Goal: Task Accomplishment & Management: Use online tool/utility

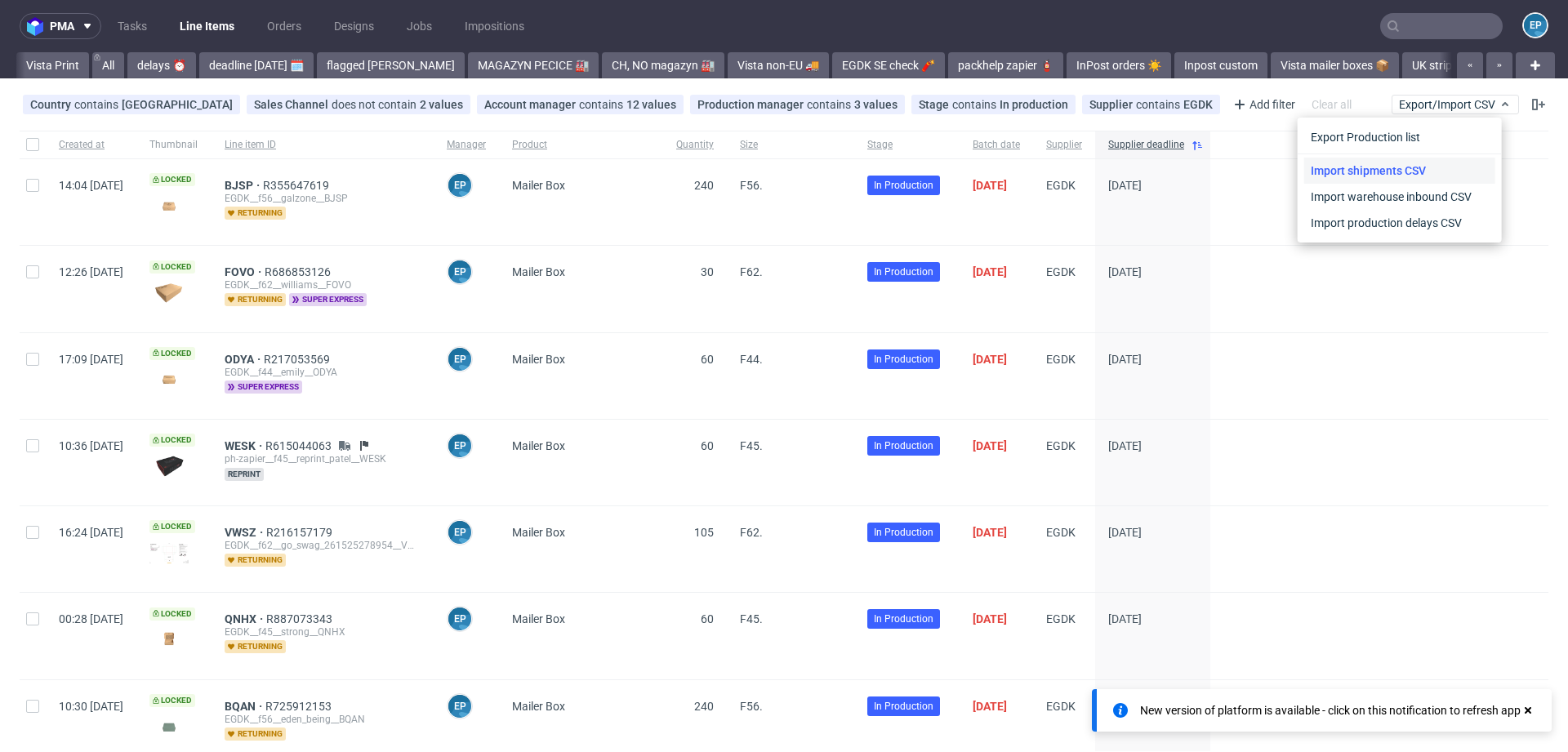
scroll to position [0, 1179]
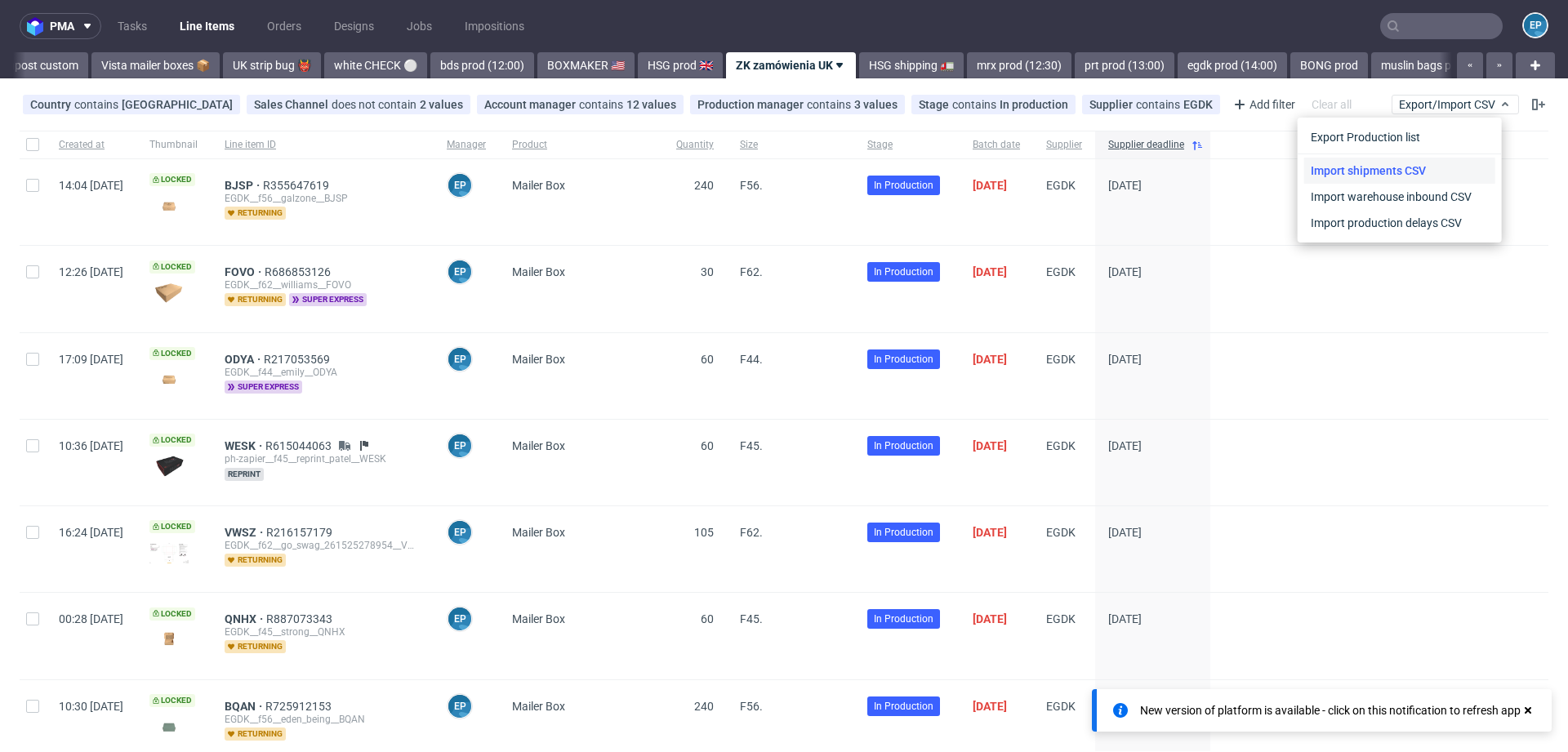
click at [1407, 164] on link "Import shipments CSV" at bounding box center [1400, 170] width 191 height 26
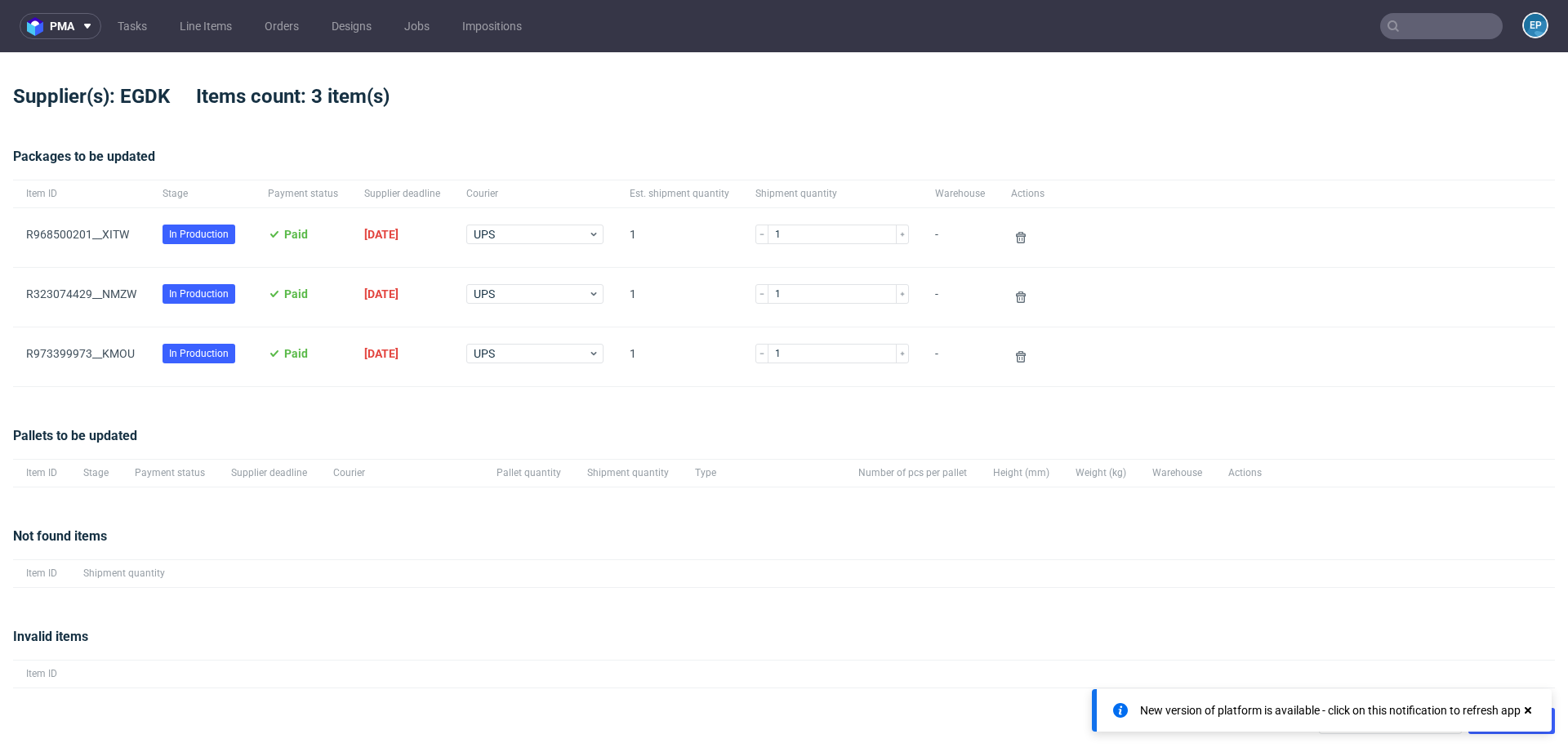
click at [1532, 711] on icon at bounding box center [1528, 710] width 15 height 13
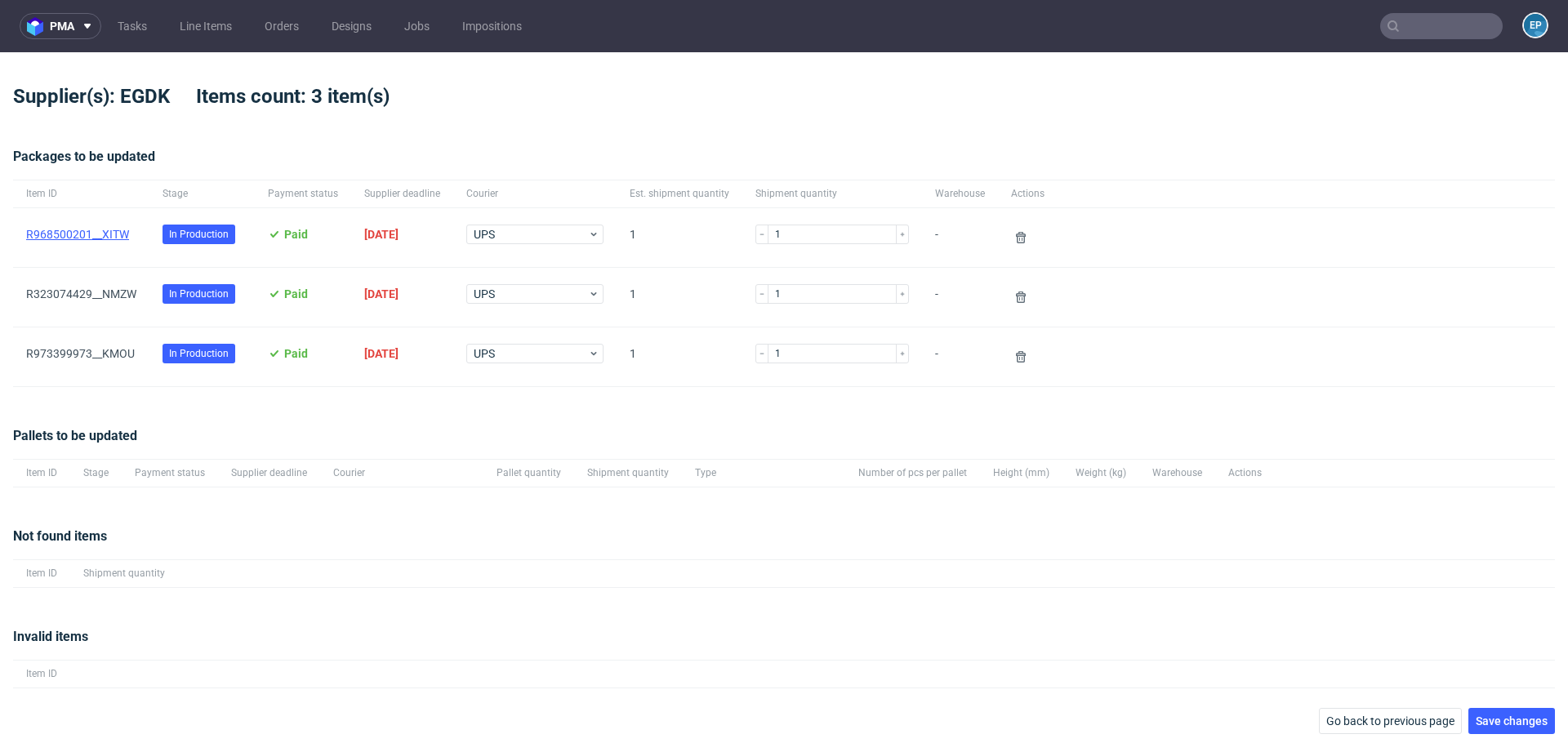
click at [120, 235] on link "R968500201__XITW" at bounding box center [78, 234] width 103 height 13
click at [119, 295] on link "R323074429__NMZW" at bounding box center [81, 294] width 110 height 13
click at [122, 357] on link "R973399973__KMOU" at bounding box center [80, 354] width 109 height 13
click at [1537, 709] on button "Save changes" at bounding box center [1511, 721] width 87 height 26
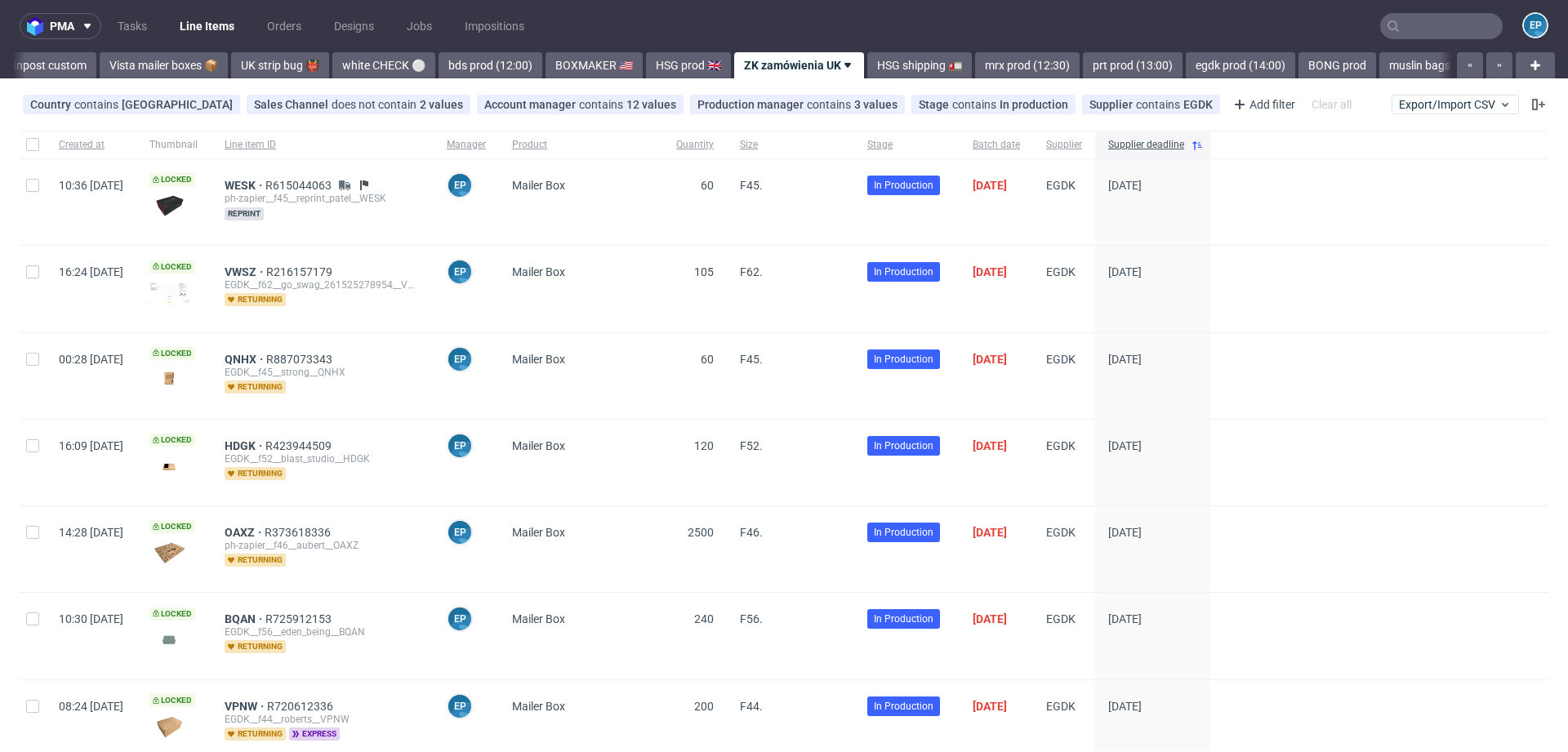
scroll to position [0, 1179]
click at [1498, 108] on icon at bounding box center [1504, 105] width 13 height 13
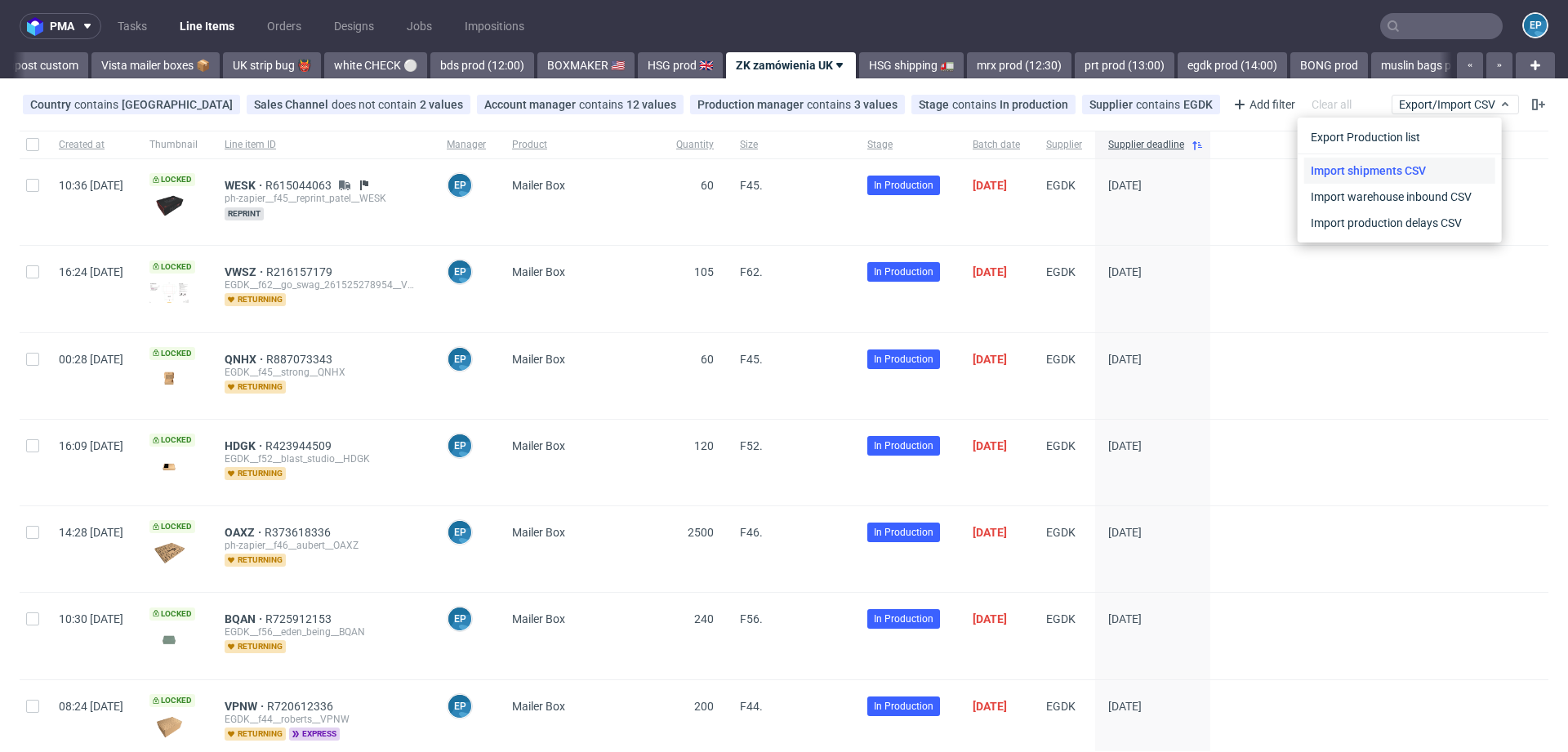
click at [1411, 170] on link "Import shipments CSV" at bounding box center [1400, 170] width 191 height 26
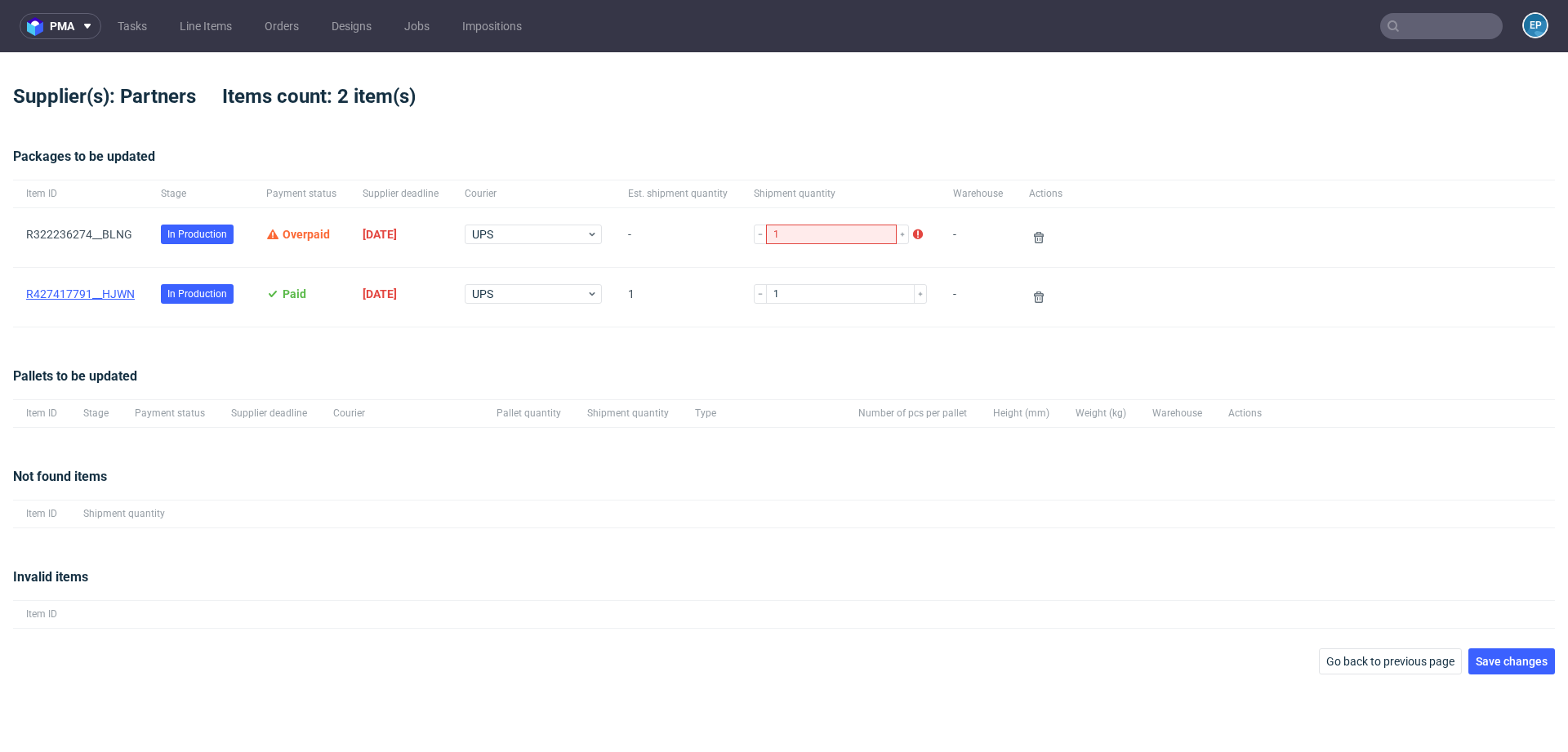
click at [61, 294] on link "R427417791__HJWN" at bounding box center [80, 294] width 109 height 13
click at [77, 236] on link "R322236274__BLNG" at bounding box center [79, 234] width 106 height 13
click at [1504, 658] on span "Save changes" at bounding box center [1511, 661] width 72 height 11
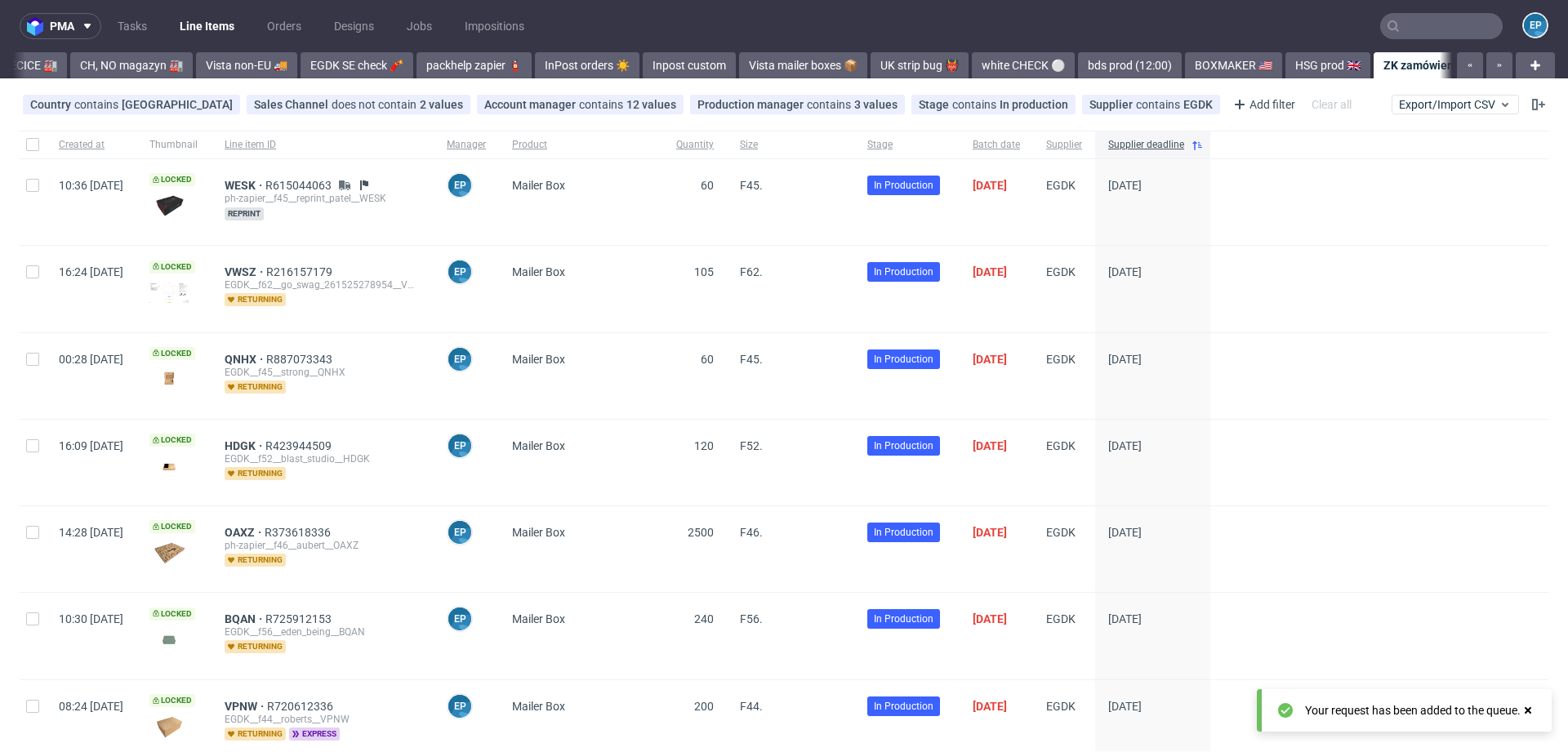
scroll to position [0, 1179]
